Goal: Information Seeking & Learning: Find specific fact

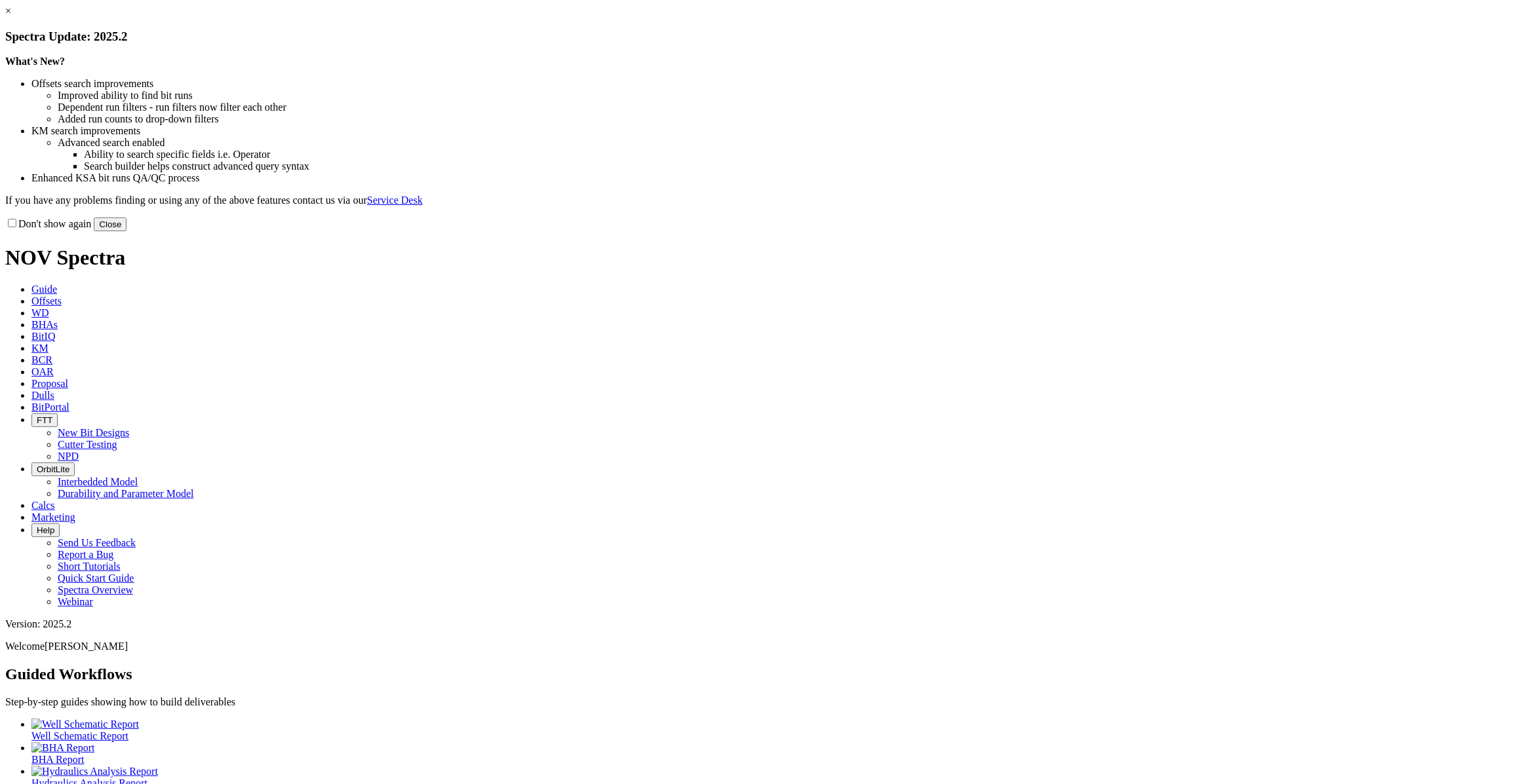
click at [126, 231] on button "Close" at bounding box center [109, 224] width 33 height 13
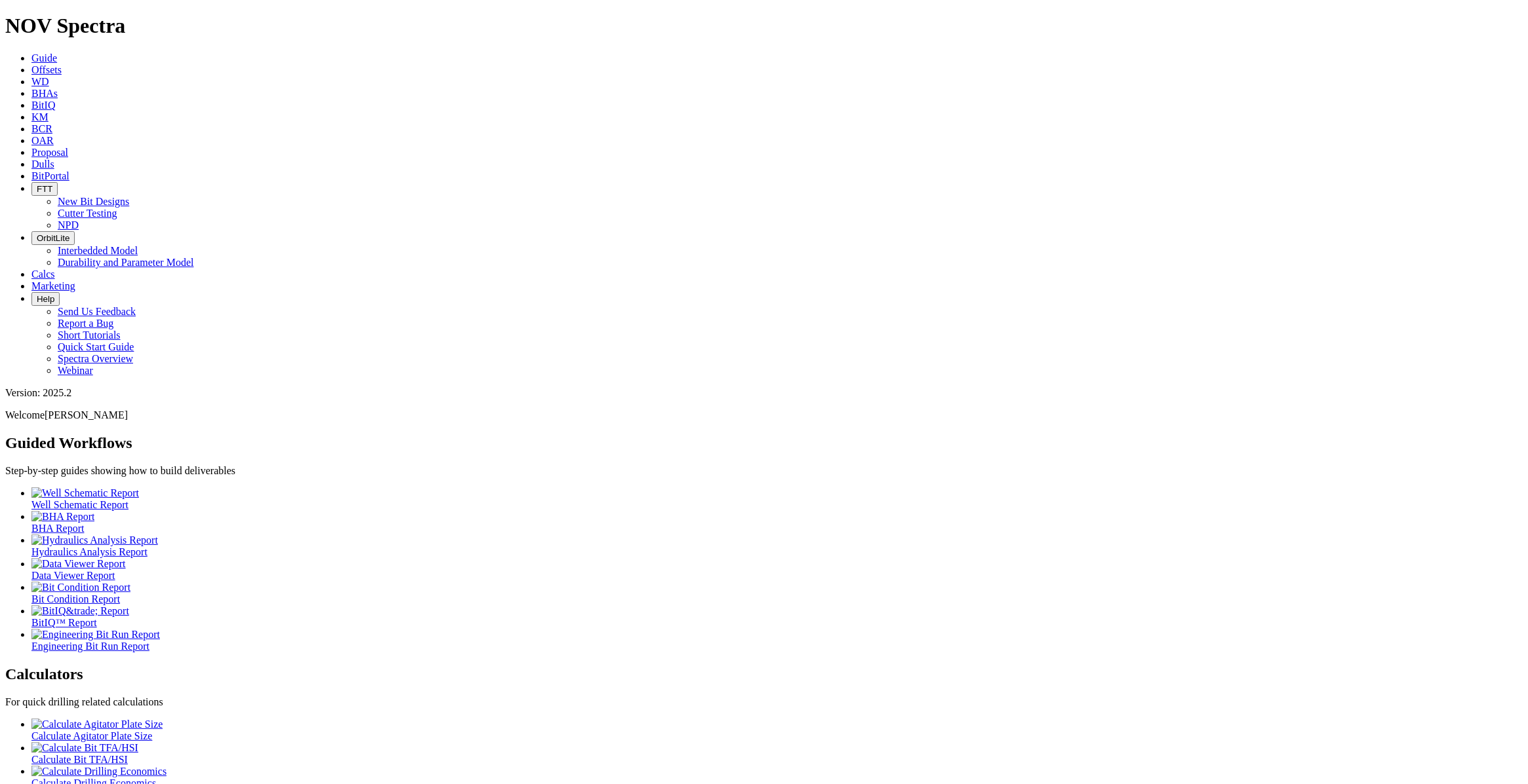
click at [57, 53] on link "Guide" at bounding box center [44, 58] width 26 height 11
click at [62, 64] on span "Offsets" at bounding box center [47, 69] width 30 height 11
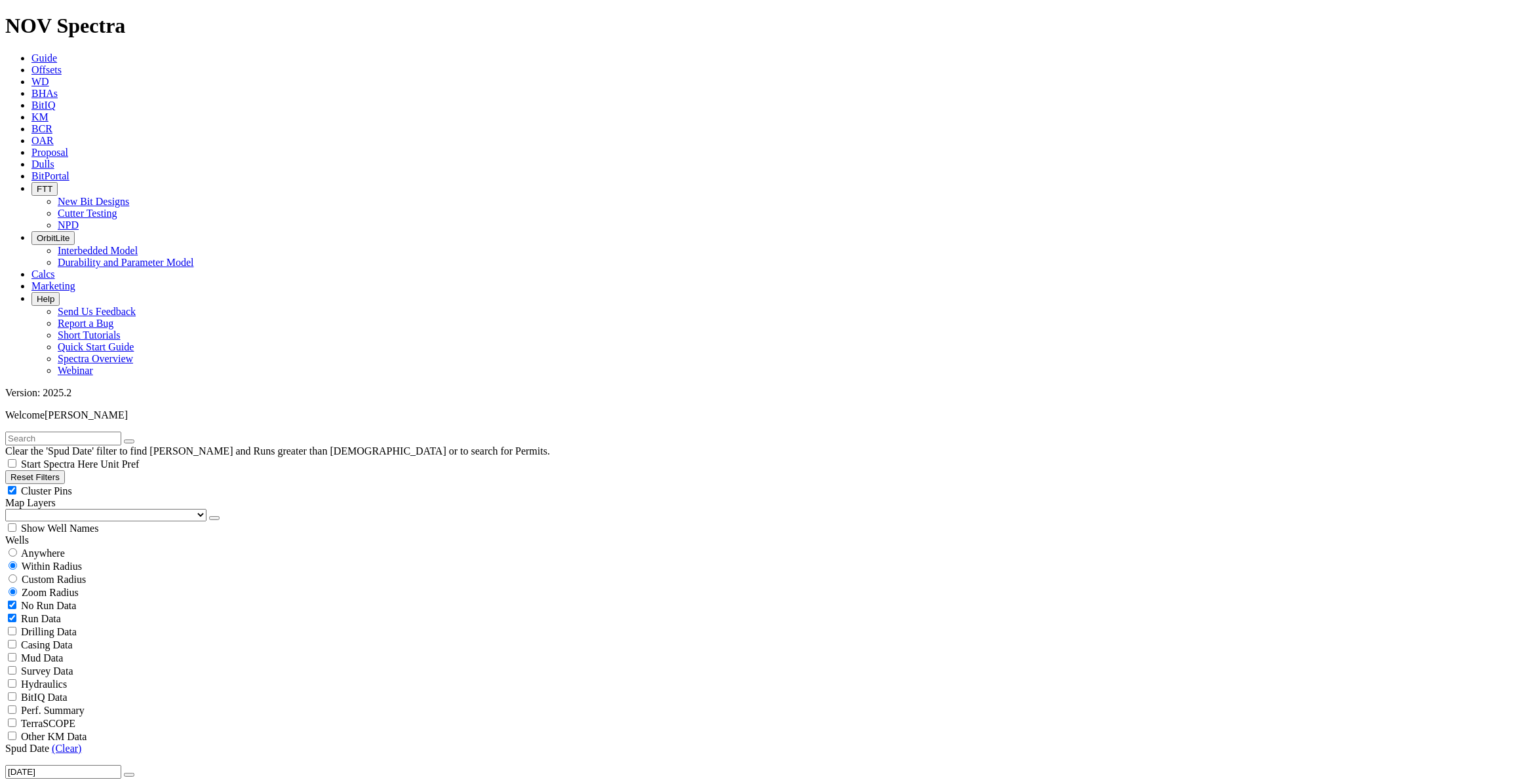
click at [99, 432] on div "Clear the 'Spud Date' filter to find [PERSON_NAME] and Runs greater than [DEMOG…" at bounding box center [764, 444] width 1517 height 26
click at [93, 432] on input "text" at bounding box center [63, 438] width 116 height 13
click at [59, 432] on input "text" at bounding box center [63, 438] width 116 height 13
click at [60, 432] on input "text" at bounding box center [63, 438] width 116 height 13
type input "[PERSON_NAME]"
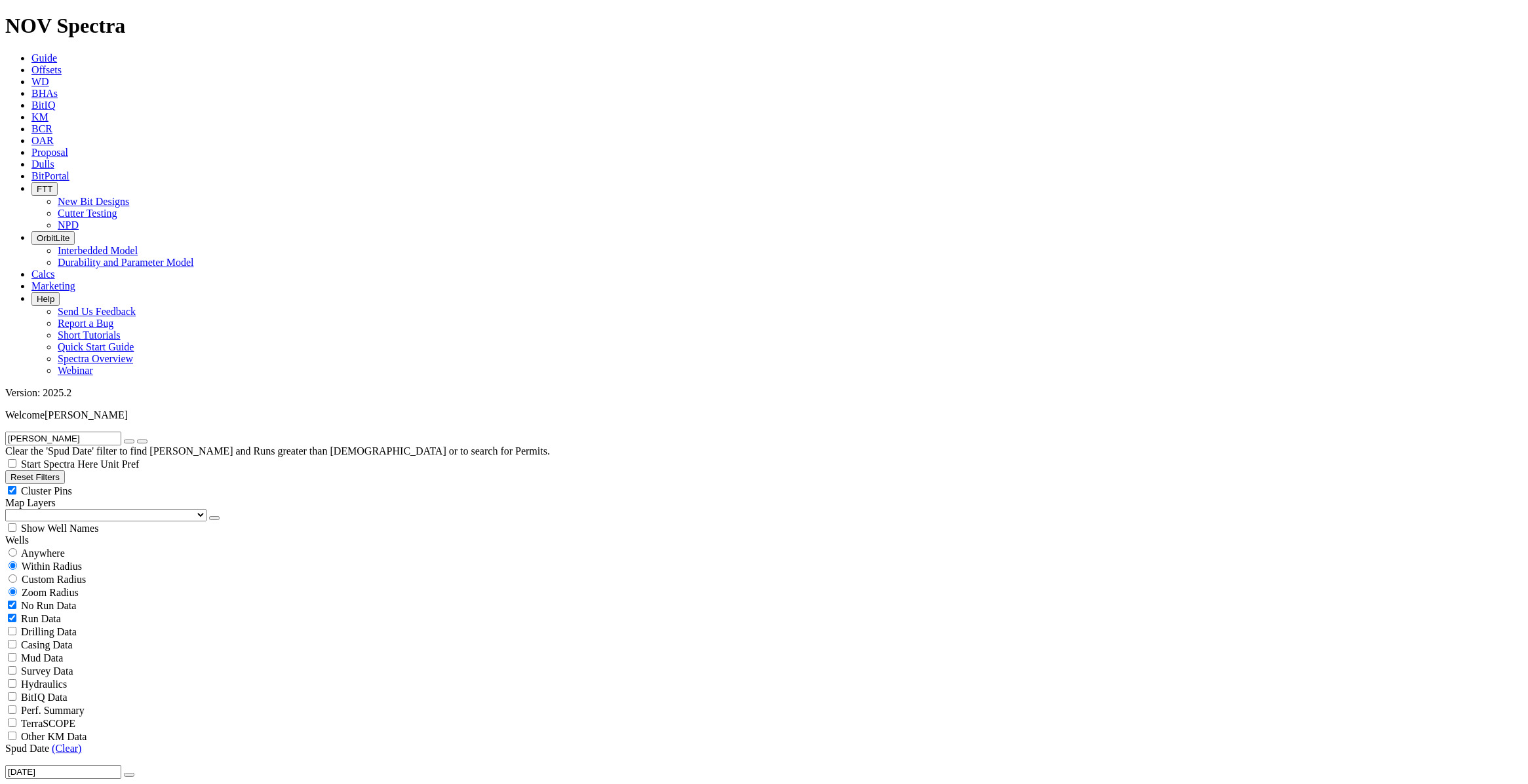
click at [72, 485] on span "Cluster Pins" at bounding box center [46, 490] width 51 height 11
checkbox input "false"
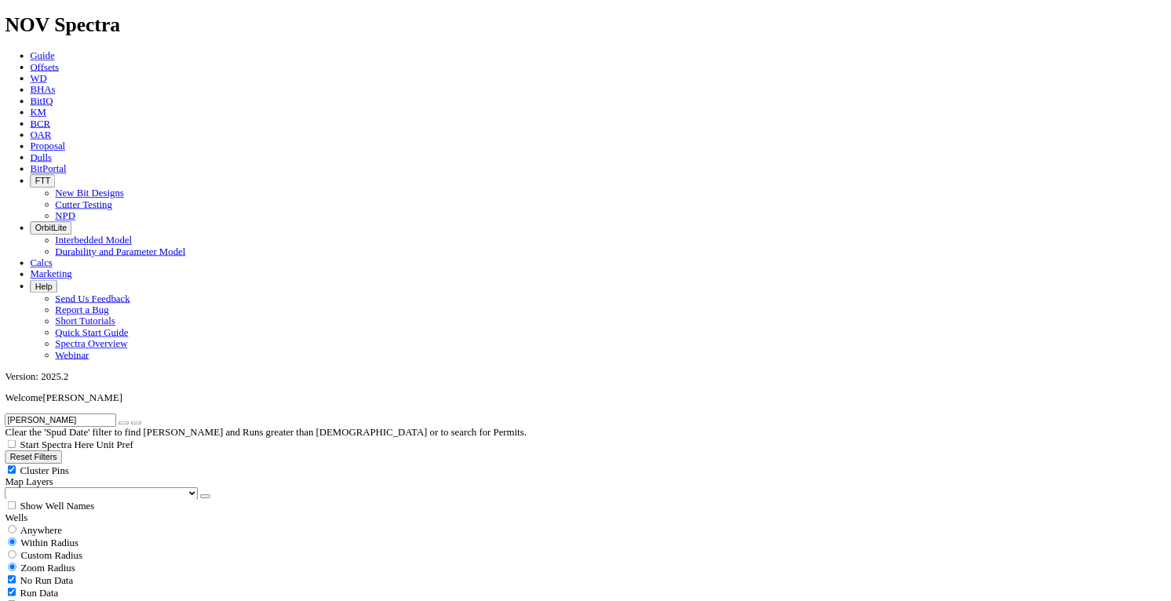
scroll to position [1804, 0]
